Goal: Transaction & Acquisition: Purchase product/service

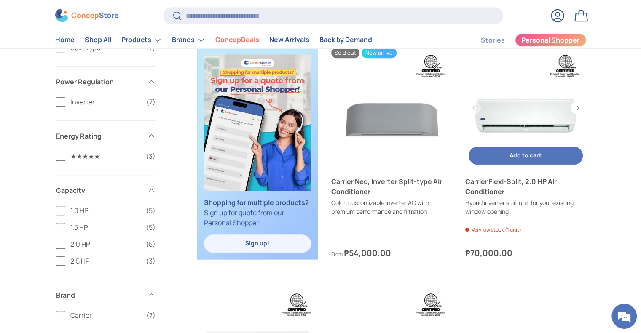
scroll to position [516, 0]
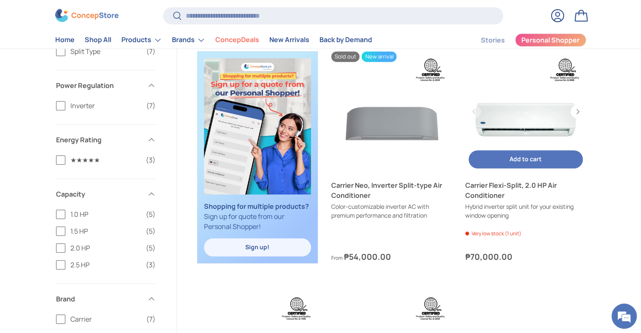
click at [512, 161] on span "Add to cart" at bounding box center [526, 159] width 32 height 8
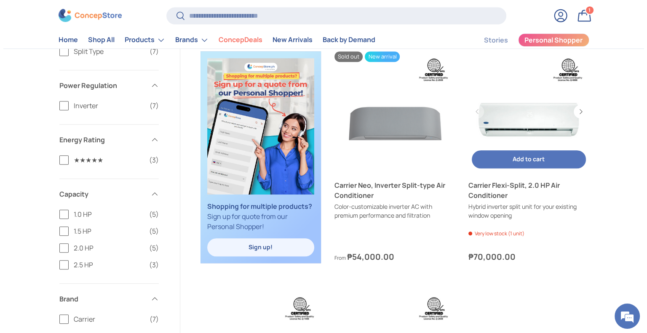
scroll to position [0, 0]
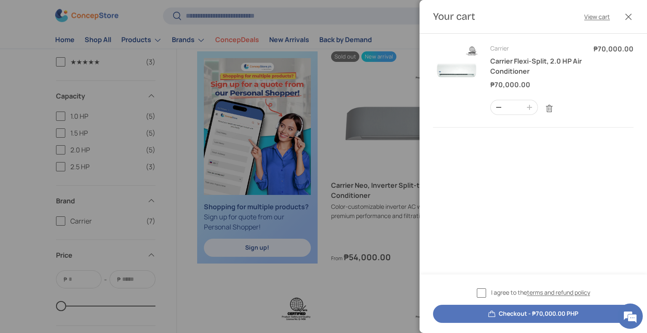
click at [510, 140] on div "Product Price Quantity Carrier Carrier Flexi-Split, 2.0 HP Air Conditioner ₱70,…" at bounding box center [534, 87] width 228 height 107
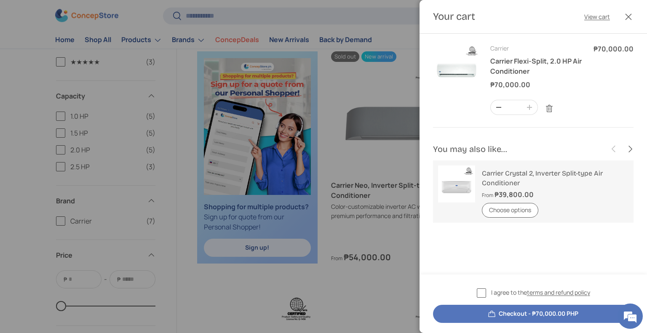
click at [627, 18] on button "Close" at bounding box center [629, 17] width 19 height 19
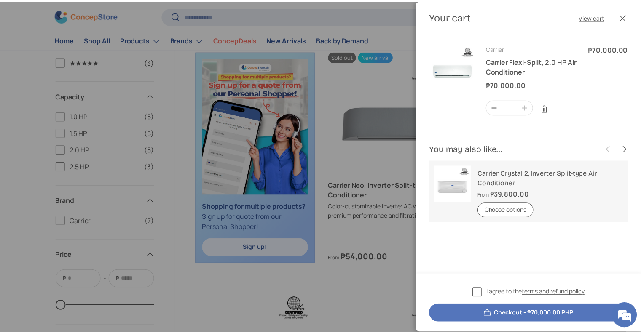
scroll to position [516, 0]
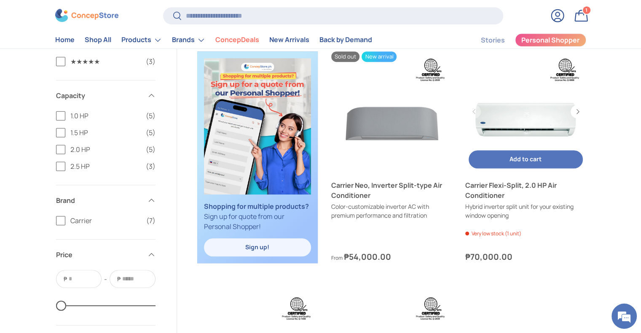
click at [519, 116] on link "Carrier Flexi-Split, 2.0 HP Air Conditioner" at bounding box center [525, 111] width 121 height 121
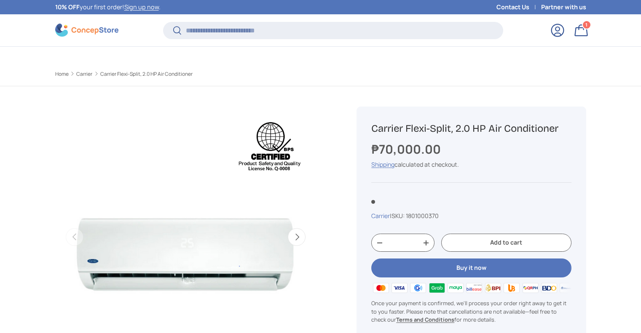
scroll to position [145, 0]
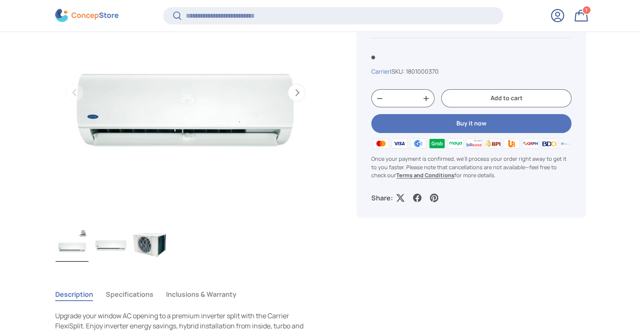
click at [297, 89] on button "Next" at bounding box center [297, 93] width 18 height 18
click at [296, 94] on button "Next" at bounding box center [297, 93] width 18 height 18
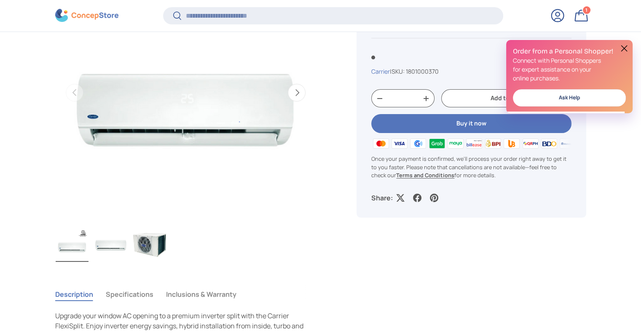
click at [155, 248] on img "Gallery Viewer" at bounding box center [149, 245] width 33 height 34
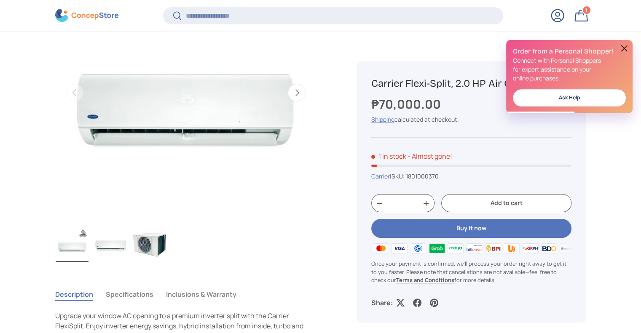
scroll to position [0, 0]
click at [297, 91] on button "Next" at bounding box center [297, 93] width 18 height 18
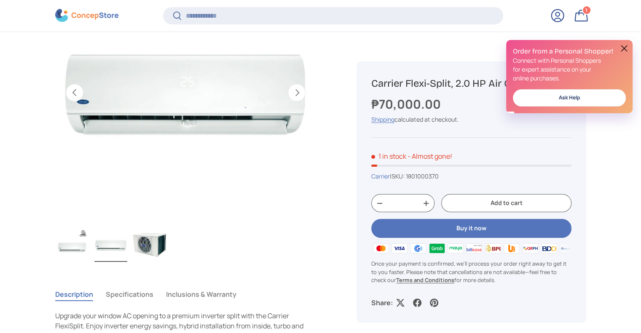
click at [297, 91] on button "Next" at bounding box center [297, 93] width 18 height 18
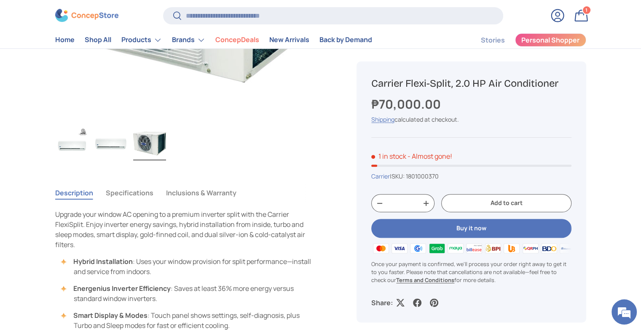
scroll to position [247, 0]
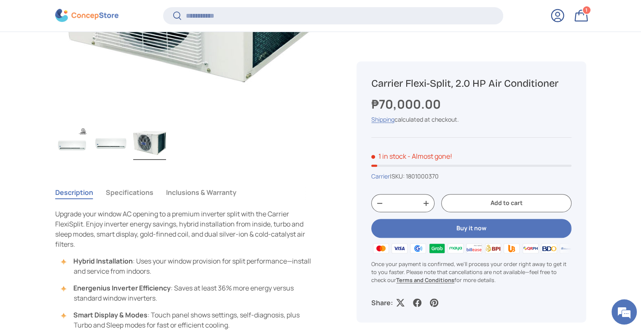
click at [130, 201] on button "Specifications" at bounding box center [130, 192] width 48 height 19
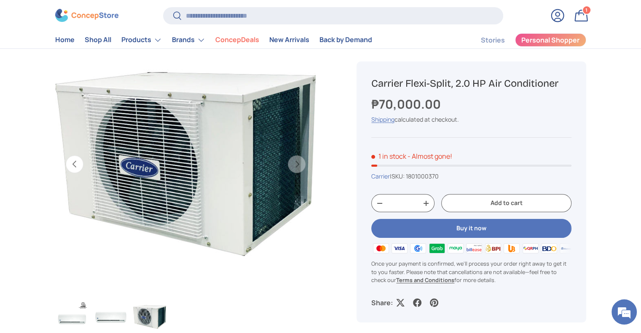
scroll to position [74, 0]
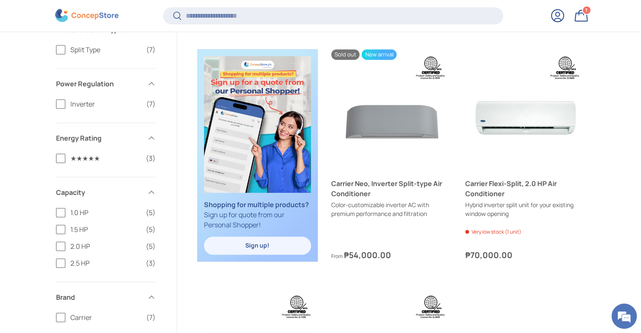
scroll to position [514, 0]
